Goal: Task Accomplishment & Management: Manage account settings

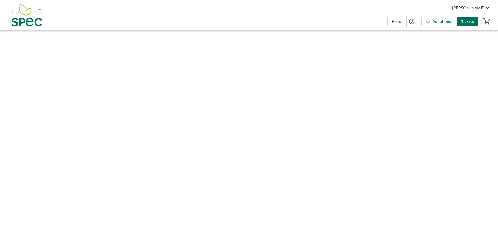
type input "[PERSON_NAME]"
type input "Wan"
type input "[EMAIL_ADDRESS][DOMAIN_NAME]"
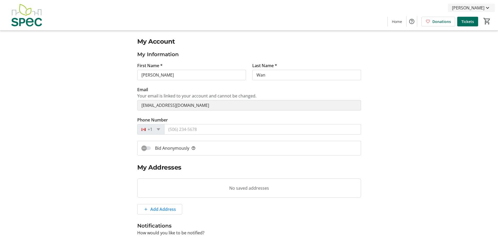
click at [480, 10] on span "[PERSON_NAME]" at bounding box center [468, 8] width 32 height 6
click at [478, 19] on span "My Tickets" at bounding box center [473, 20] width 36 height 6
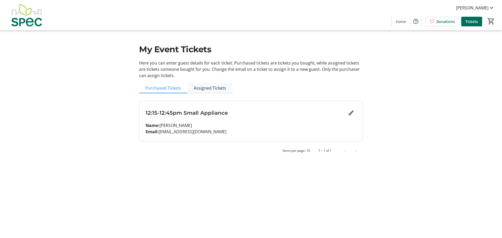
click at [213, 90] on span "Assigned Tickets" at bounding box center [210, 88] width 32 height 4
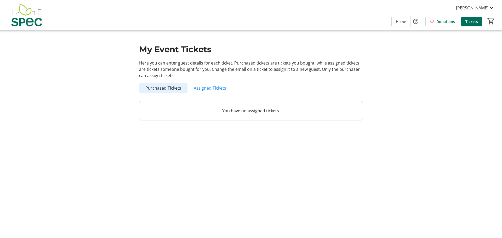
click at [175, 92] on span "Purchased Tickets" at bounding box center [163, 88] width 36 height 10
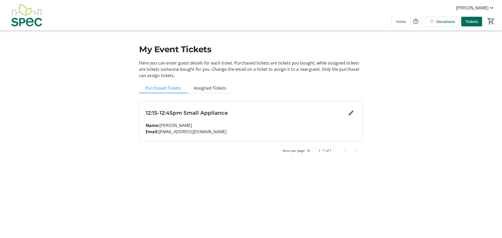
click at [176, 120] on div "12:15-12:45pm Small Appliance Name: Ricky Wan Email: rickwan1988@yahoo.ca" at bounding box center [250, 121] width 223 height 40
click at [178, 115] on h3 "12:15-12:45pm Small Appliance" at bounding box center [246, 113] width 200 height 8
click at [350, 115] on mat-icon "Edit" at bounding box center [351, 113] width 6 height 6
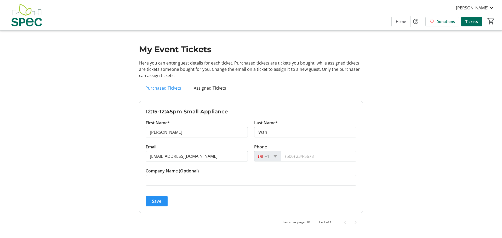
click at [162, 200] on span "submit" at bounding box center [157, 201] width 22 height 13
